Goal: Navigation & Orientation: Find specific page/section

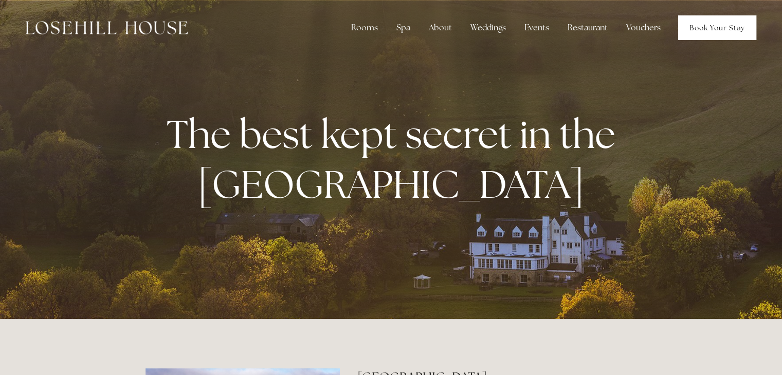
click at [704, 28] on link "Book Your Stay" at bounding box center [717, 27] width 78 height 25
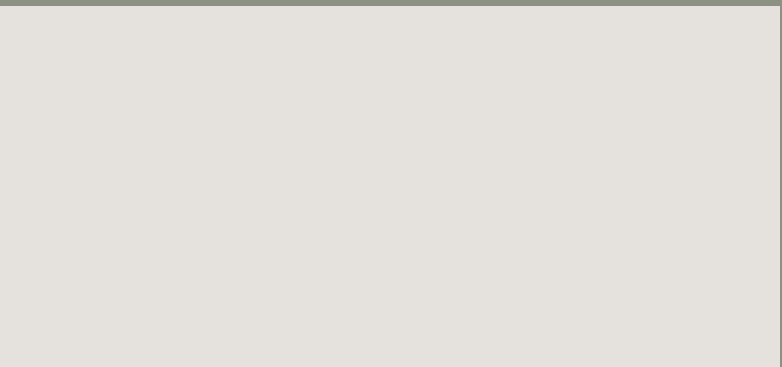
scroll to position [0, 2]
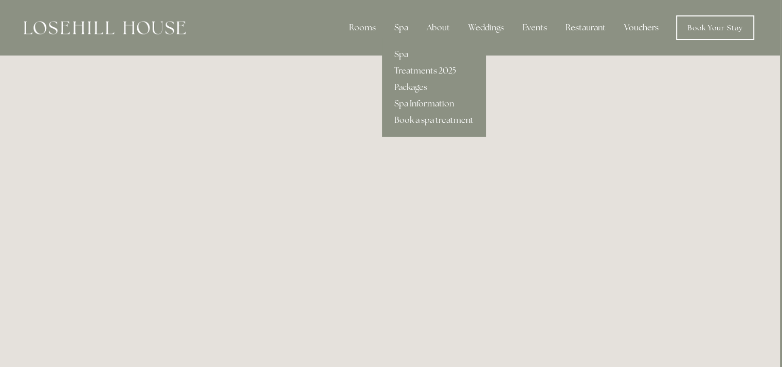
click at [401, 31] on div "Spa" at bounding box center [401, 27] width 30 height 21
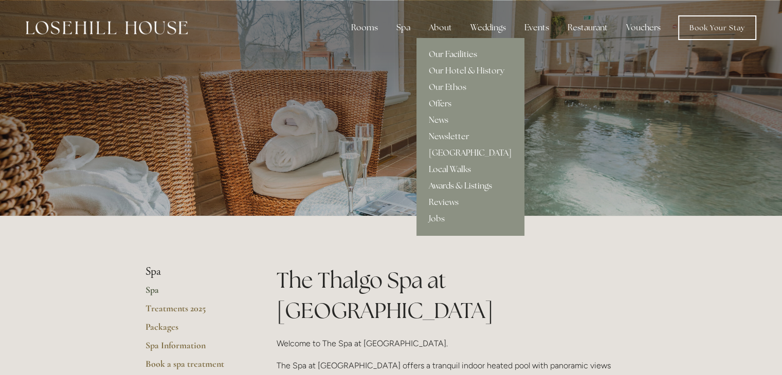
click at [453, 54] on link "Our Facilities" at bounding box center [470, 54] width 107 height 16
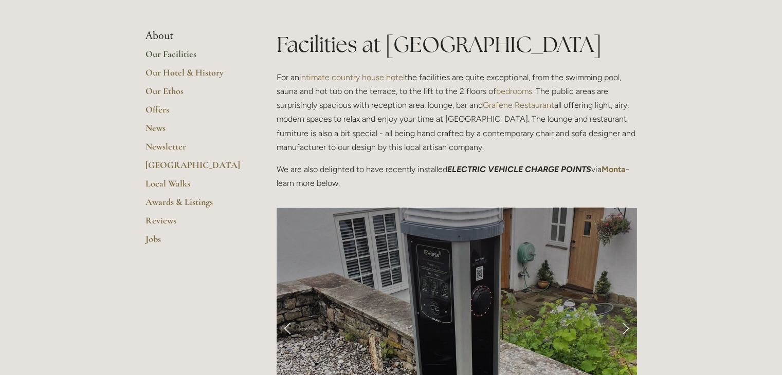
scroll to position [161, 0]
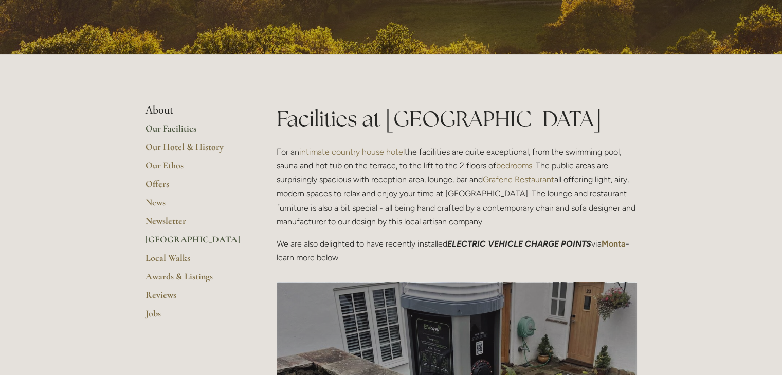
click at [178, 244] on link "[GEOGRAPHIC_DATA]" at bounding box center [195, 243] width 98 height 19
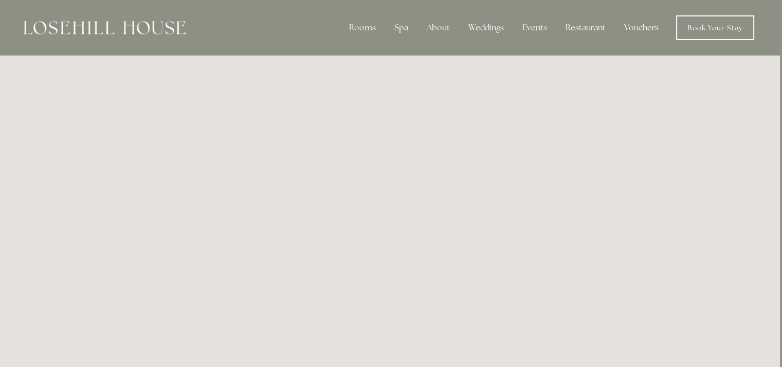
scroll to position [12, 2]
